Goal: Task Accomplishment & Management: Complete application form

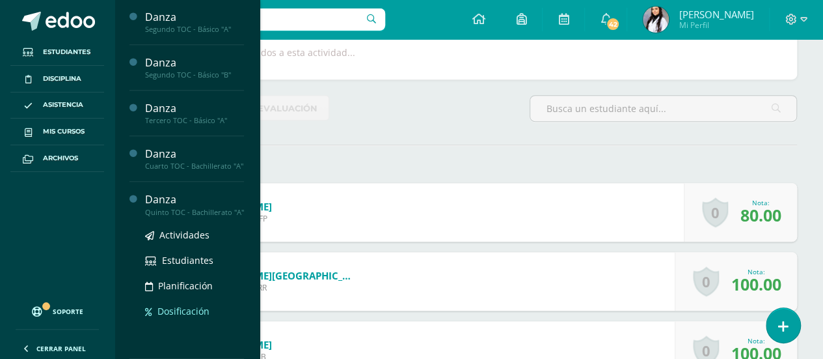
scroll to position [279, 0]
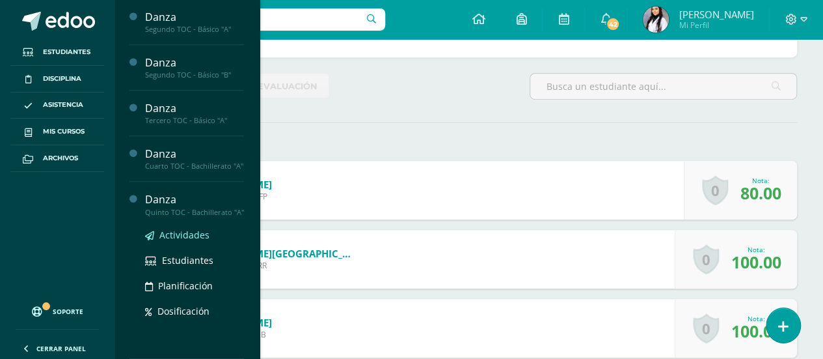
click at [171, 234] on span "Actividades" at bounding box center [184, 234] width 50 height 12
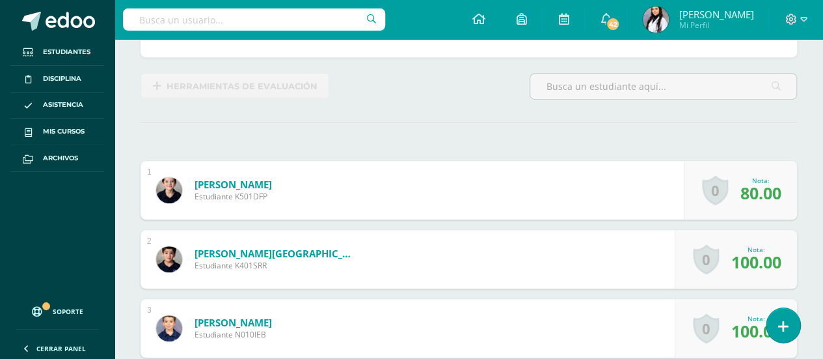
scroll to position [295, 0]
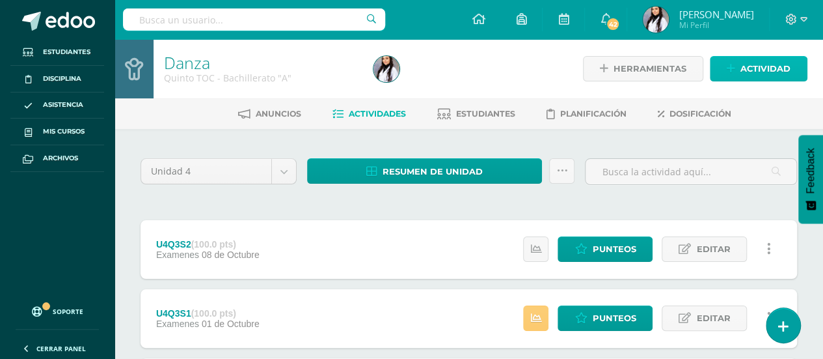
click at [740, 73] on link "Actividad" at bounding box center [759, 68] width 98 height 25
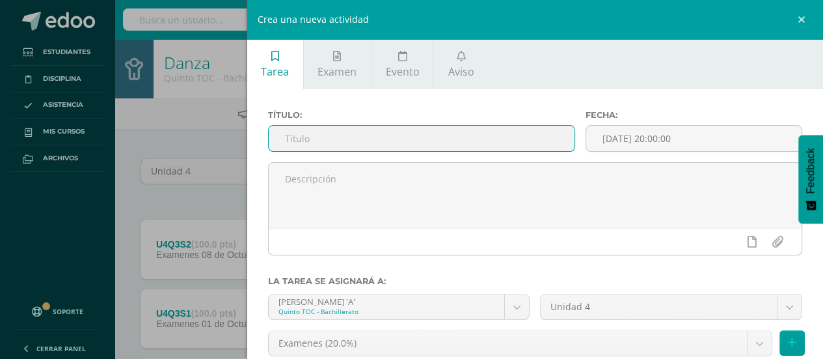
click at [400, 142] on input "text" at bounding box center [422, 138] width 307 height 25
type input "u"
type input "U4Q4S1"
click at [786, 342] on button at bounding box center [792, 342] width 25 height 25
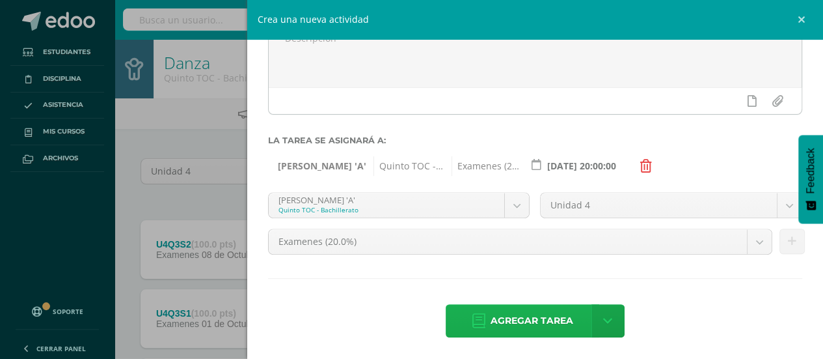
scroll to position [141, 0]
click at [532, 323] on span "Agregar tarea" at bounding box center [532, 320] width 83 height 32
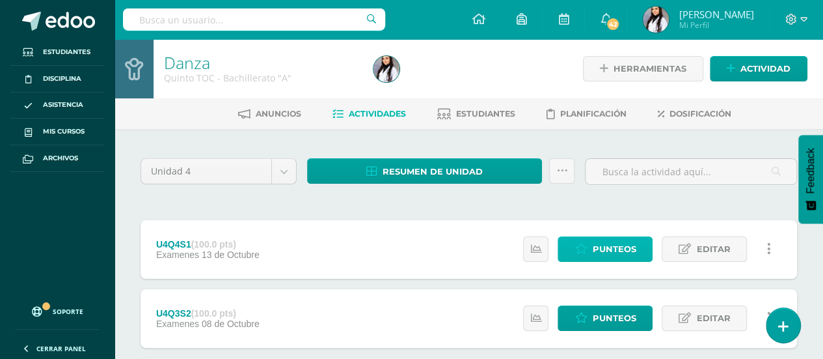
click at [605, 248] on span "Punteos" at bounding box center [614, 249] width 44 height 24
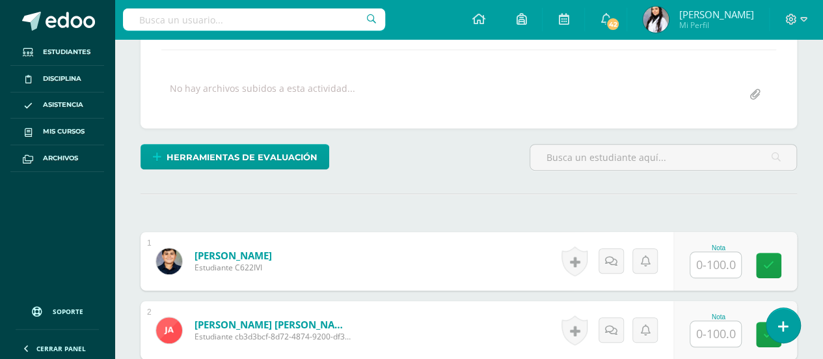
scroll to position [221, 0]
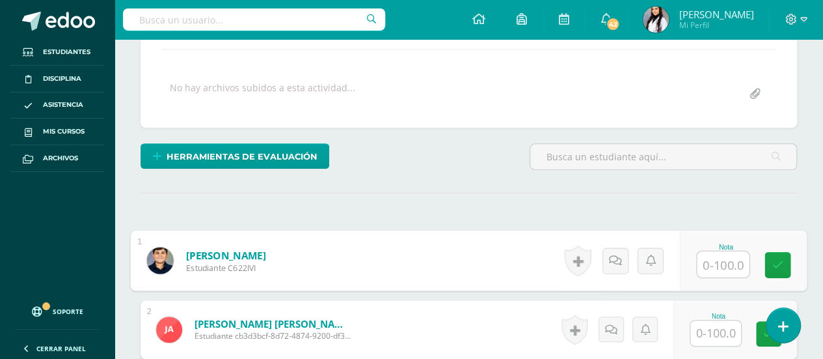
click at [703, 262] on input "text" at bounding box center [723, 264] width 52 height 26
type input "100"
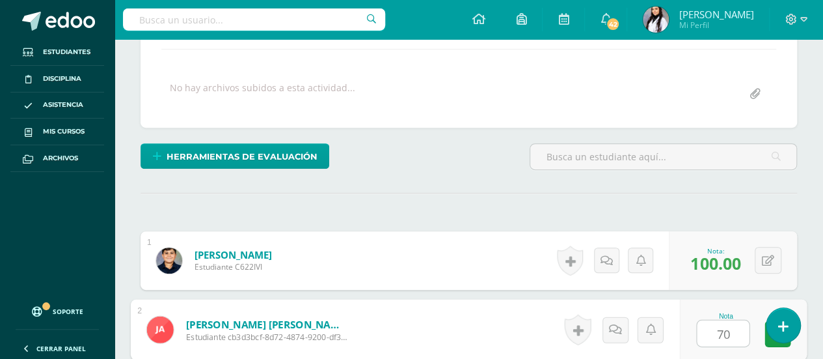
type input "70"
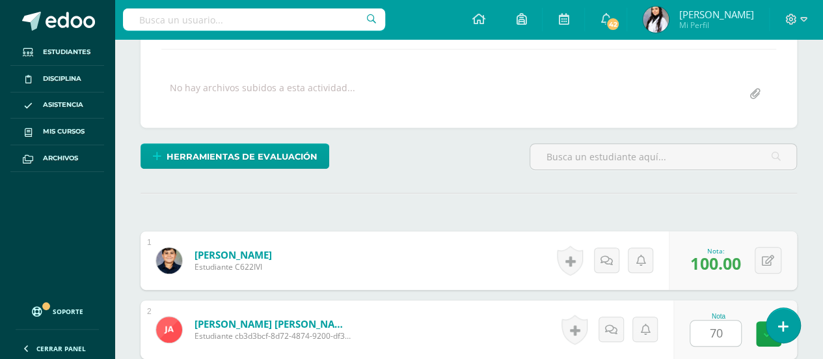
scroll to position [440, 0]
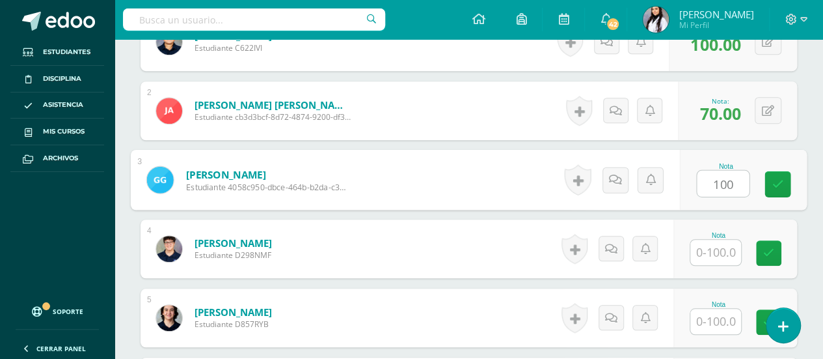
type input "100"
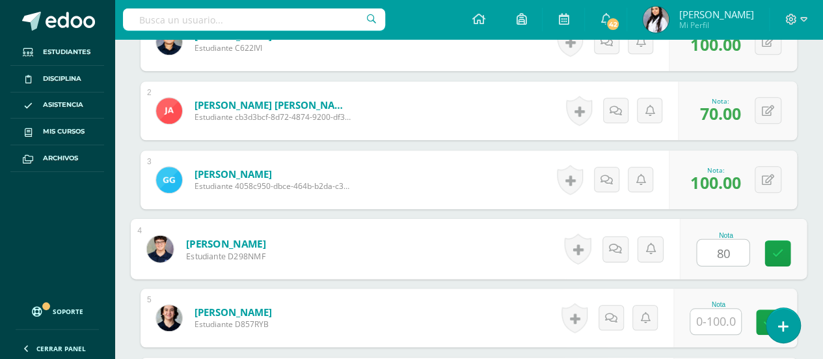
type input "8"
type input "70"
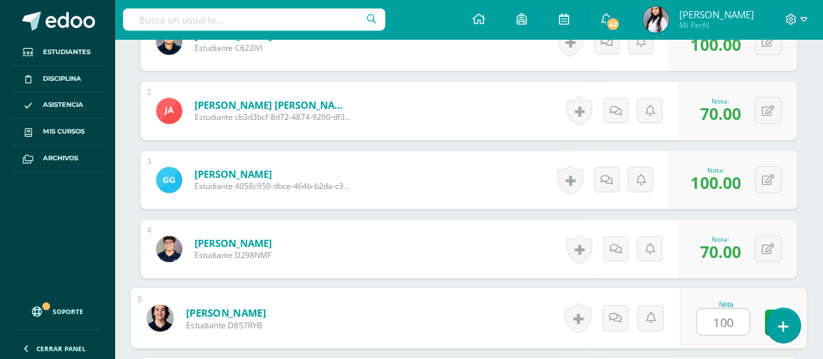
type input "100"
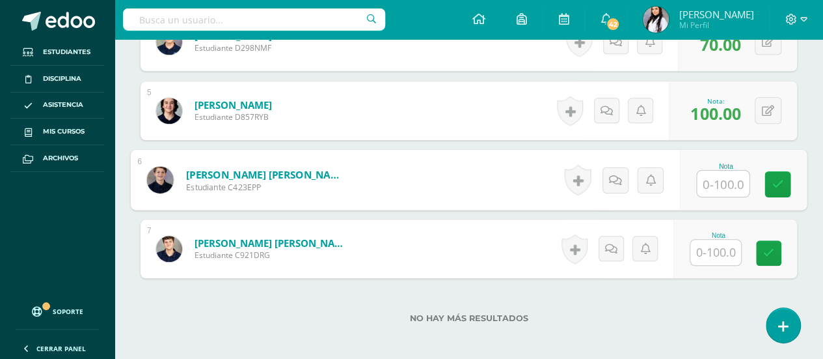
type input "8"
type input "70"
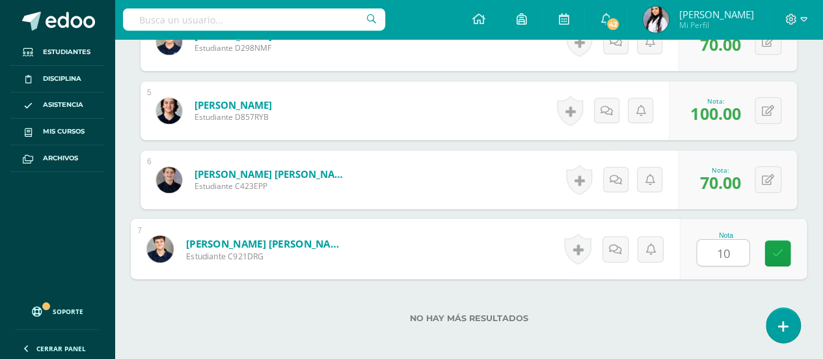
type input "100"
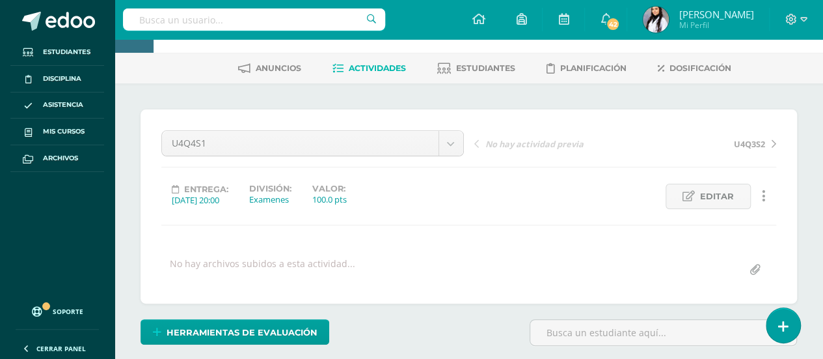
scroll to position [0, 0]
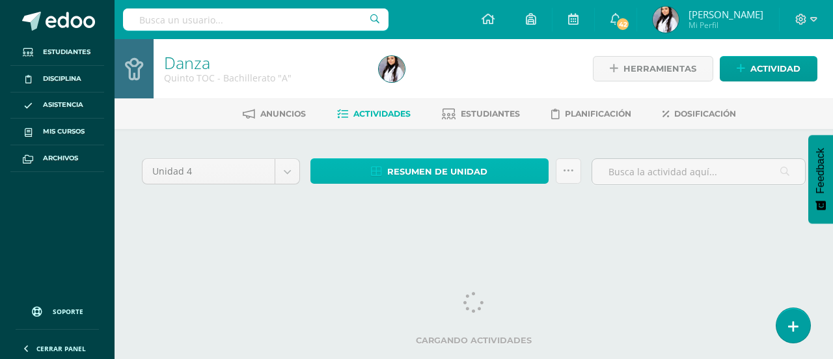
click at [489, 167] on link "Resumen de unidad" at bounding box center [430, 170] width 238 height 25
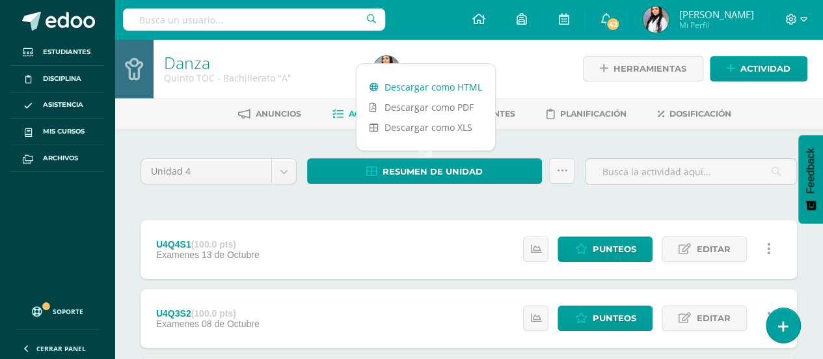
click at [438, 83] on link "Descargar como HTML" at bounding box center [426, 87] width 139 height 20
